Goal: Find specific page/section: Find specific page/section

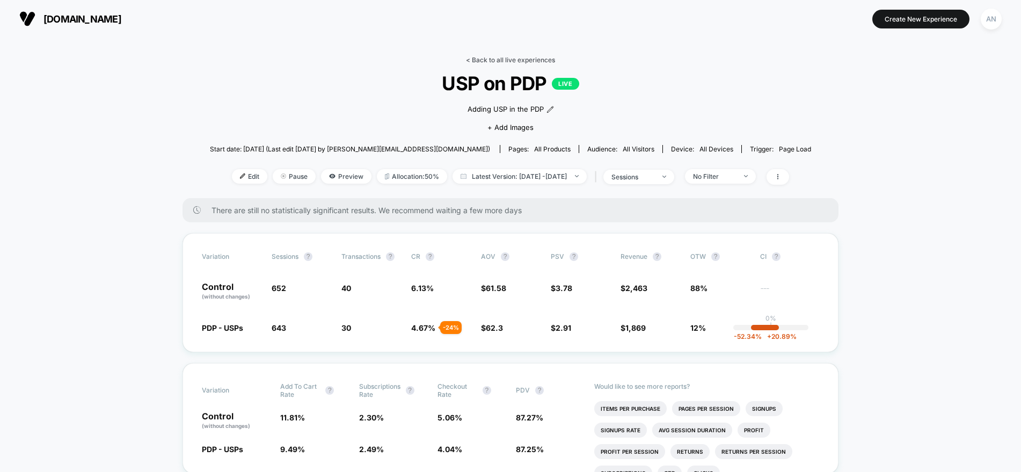
click at [480, 58] on link "< Back to all live experiences" at bounding box center [510, 60] width 89 height 8
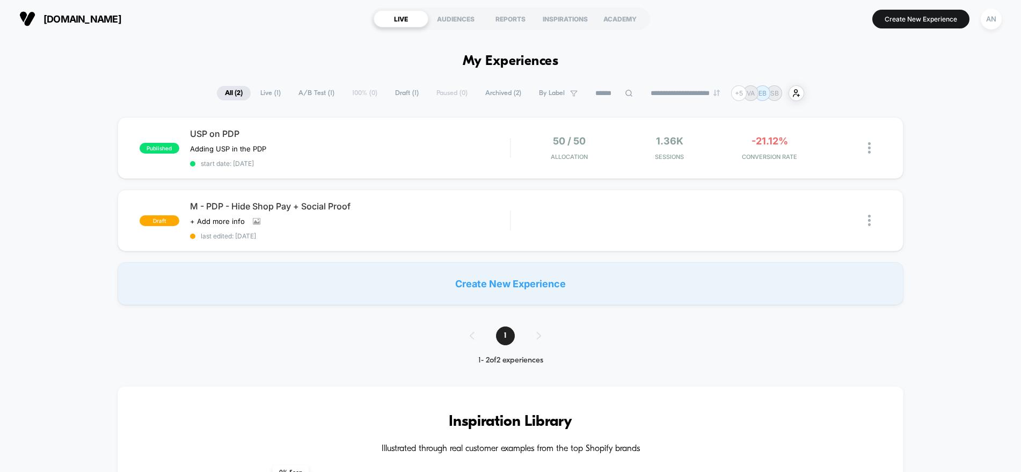
click at [497, 96] on span "Archived ( 2 )" at bounding box center [503, 93] width 52 height 14
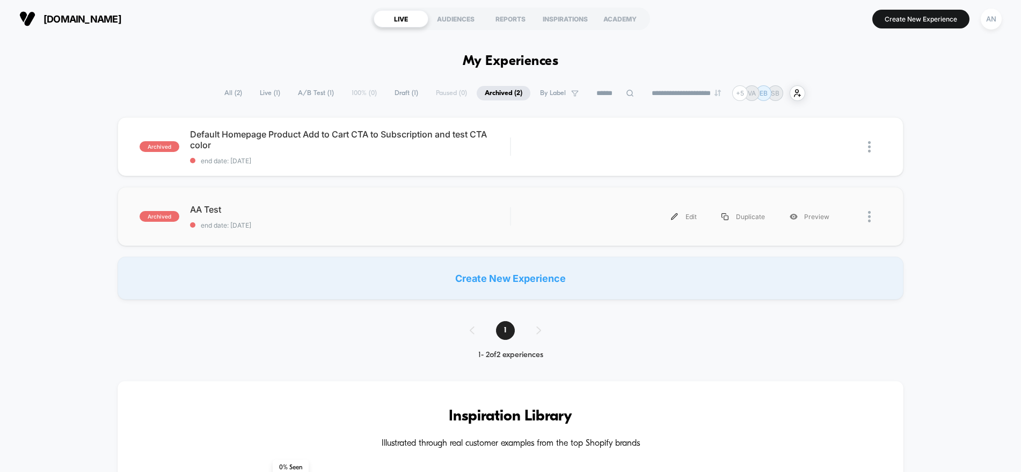
click at [208, 203] on div "archived AA Test end date: [DATE] Edit Duplicate Preview" at bounding box center [511, 216] width 786 height 59
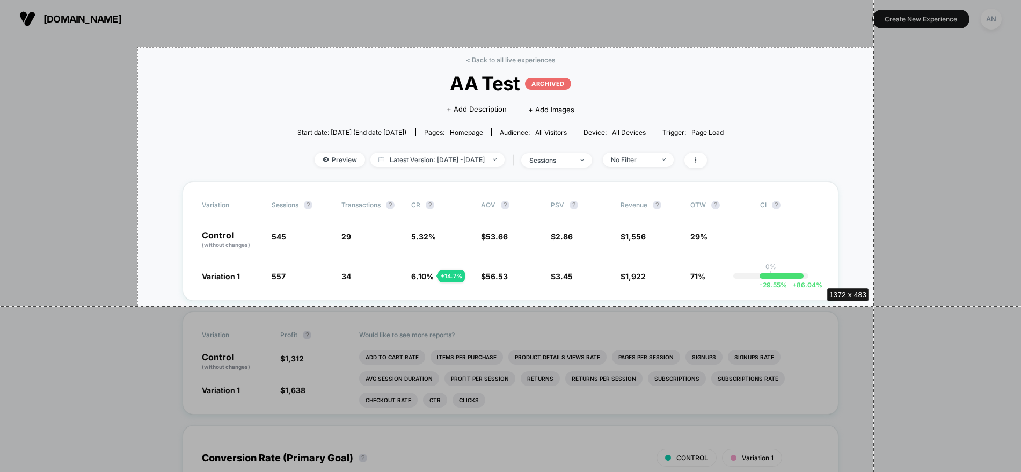
drag, startPoint x: 137, startPoint y: 47, endPoint x: 874, endPoint y: 306, distance: 780.3
